Goal: Transaction & Acquisition: Purchase product/service

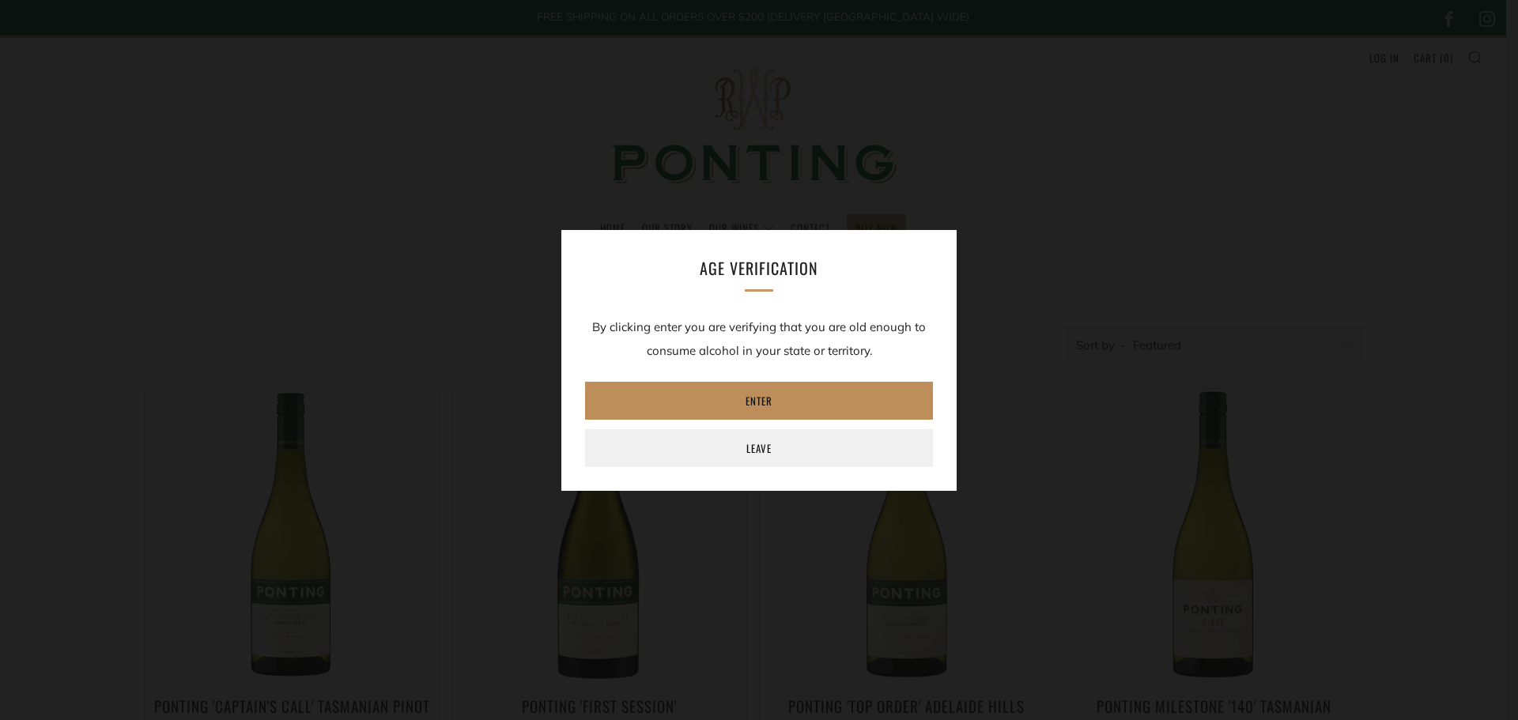
click at [741, 395] on link "Enter" at bounding box center [759, 401] width 348 height 38
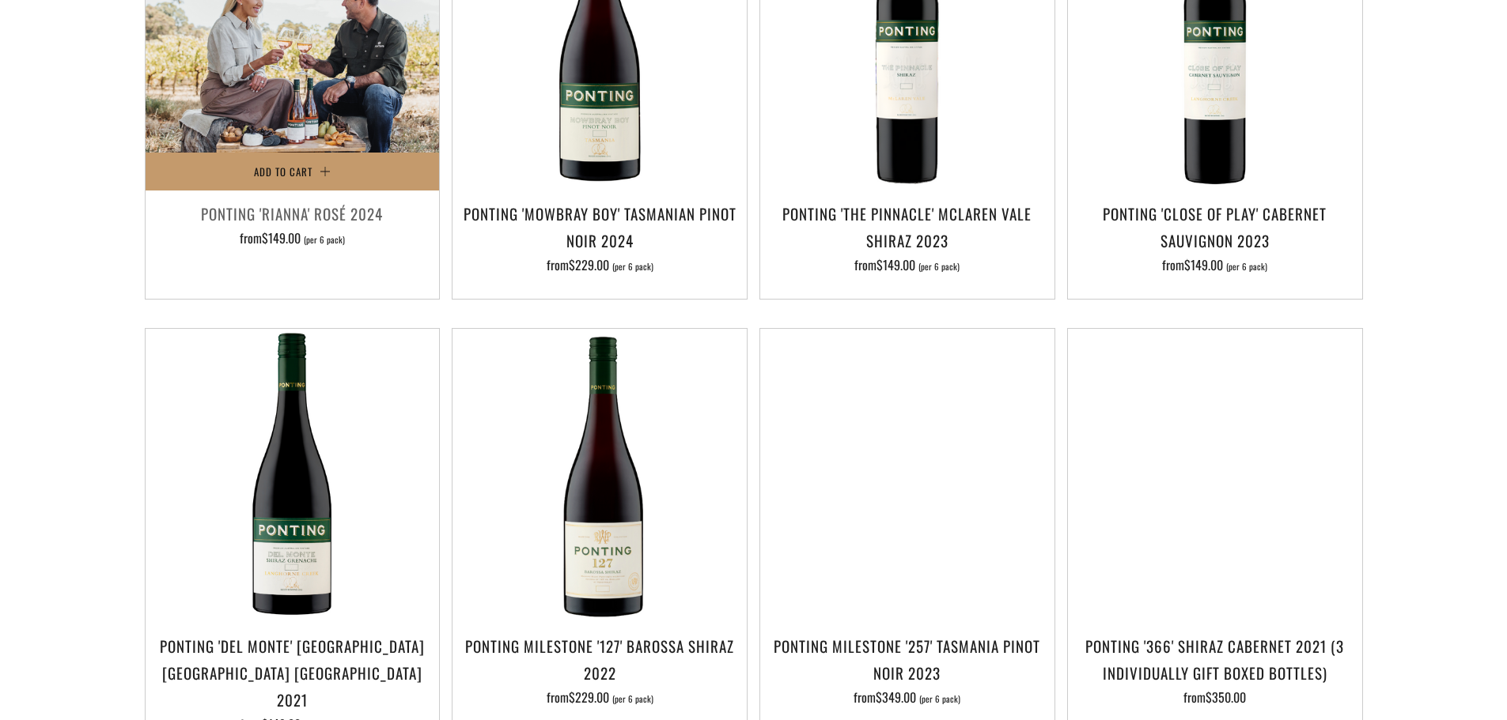
scroll to position [949, 0]
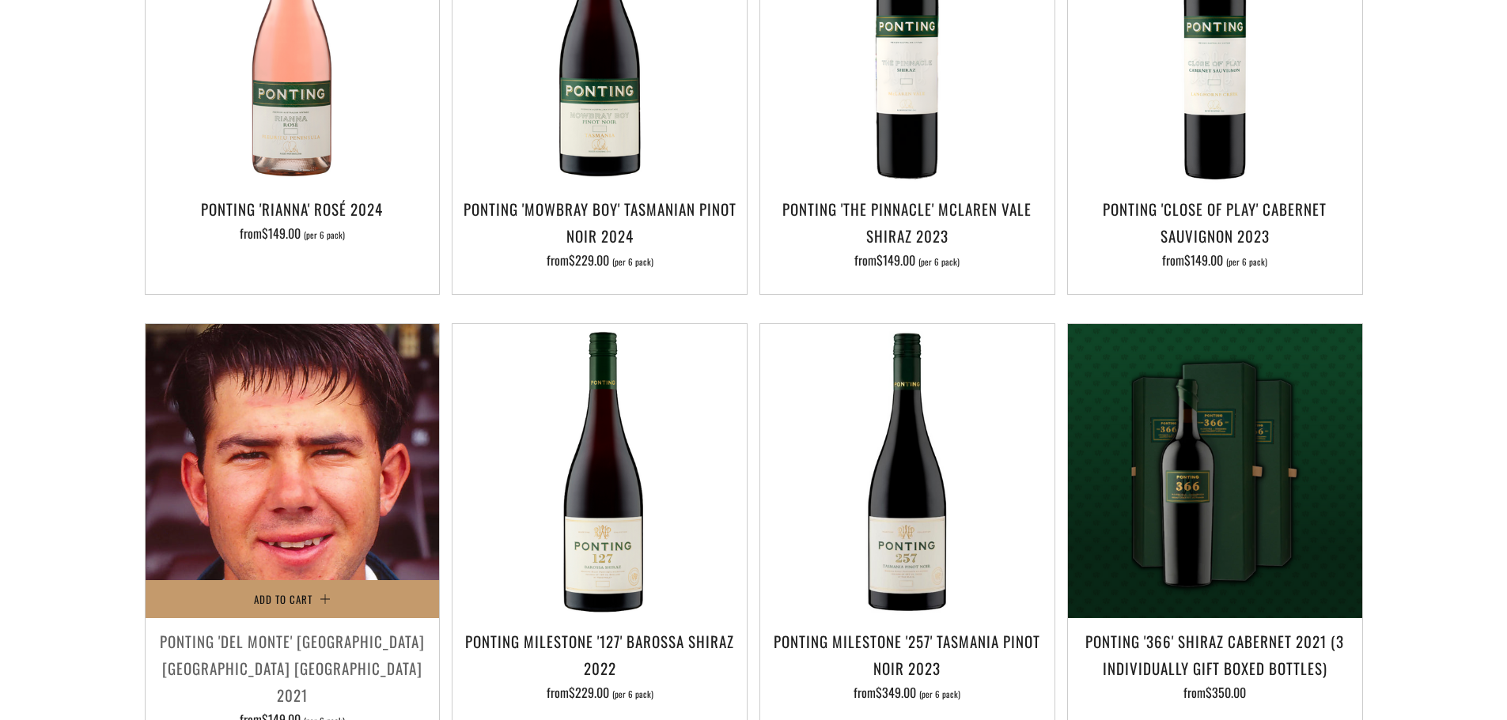
click at [311, 492] on img at bounding box center [293, 471] width 294 height 294
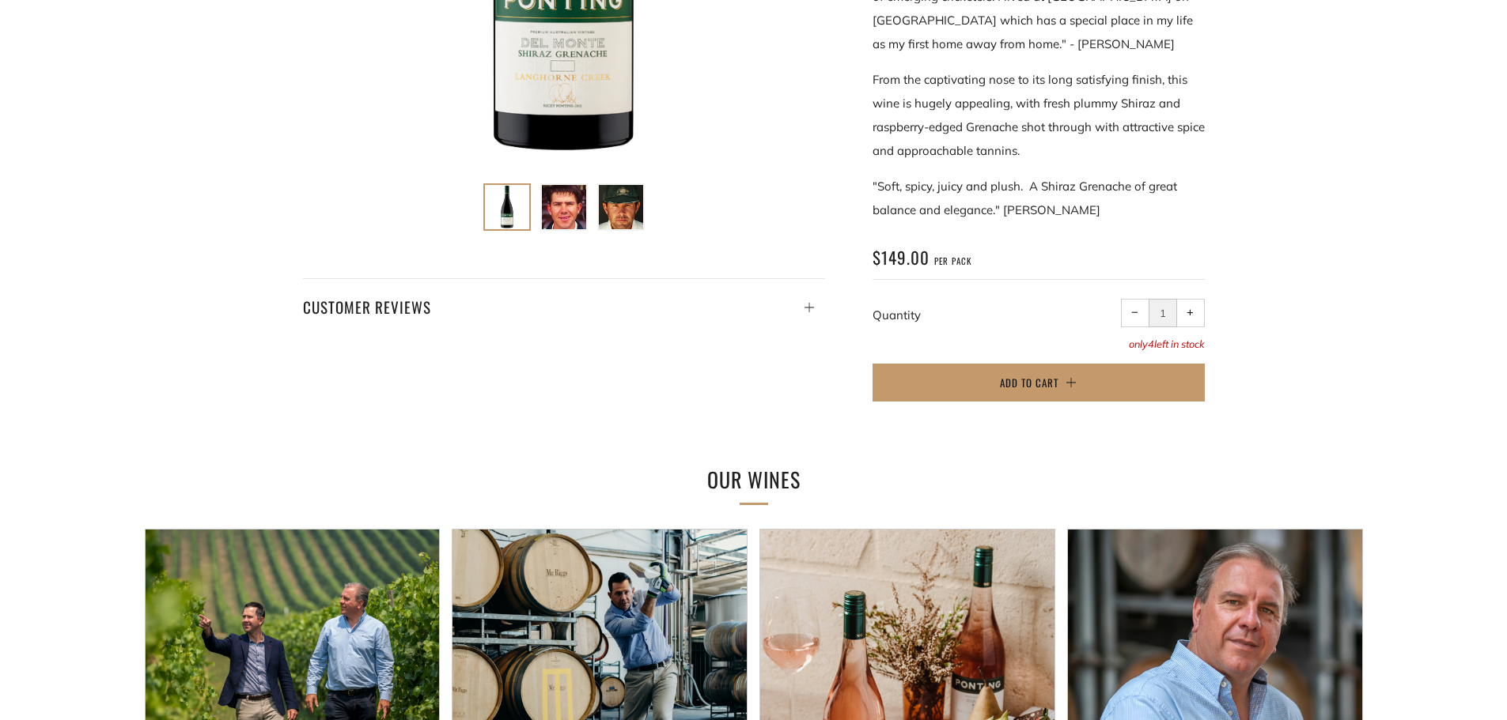
scroll to position [1186, 0]
